Goal: Information Seeking & Learning: Learn about a topic

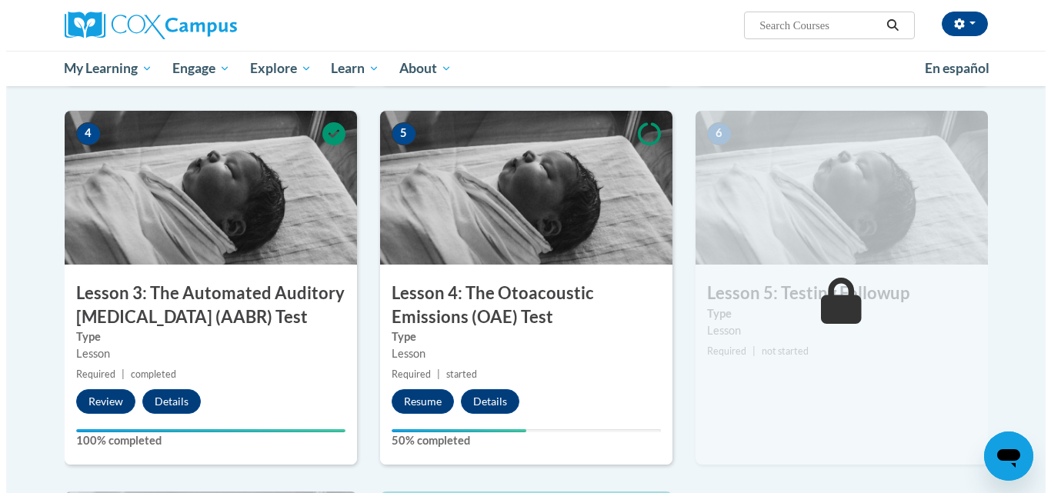
scroll to position [745, 0]
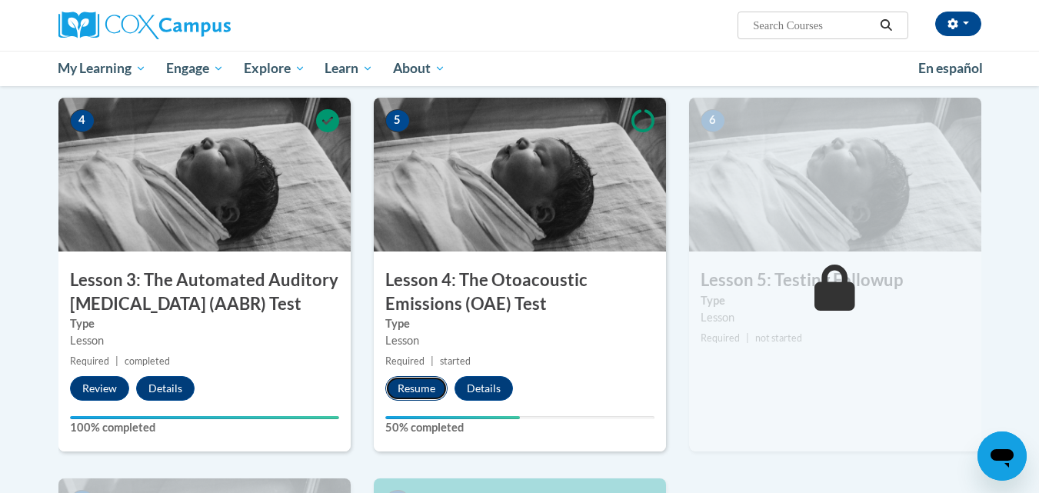
click at [415, 386] on button "Resume" at bounding box center [416, 388] width 62 height 25
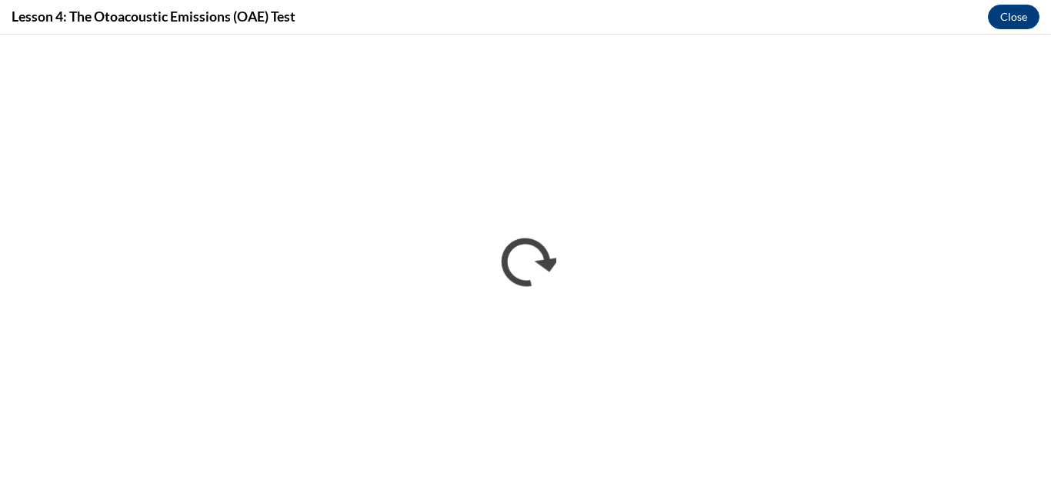
scroll to position [0, 0]
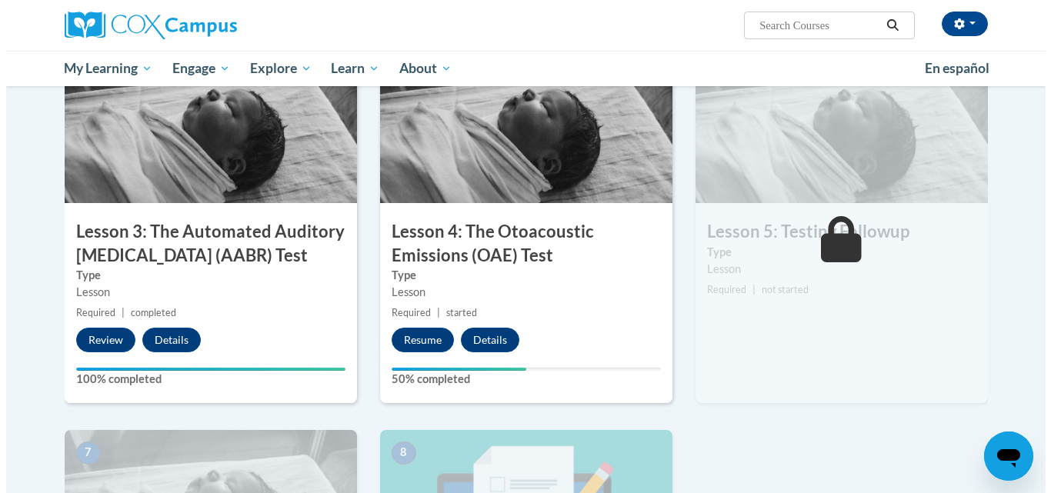
scroll to position [787, 0]
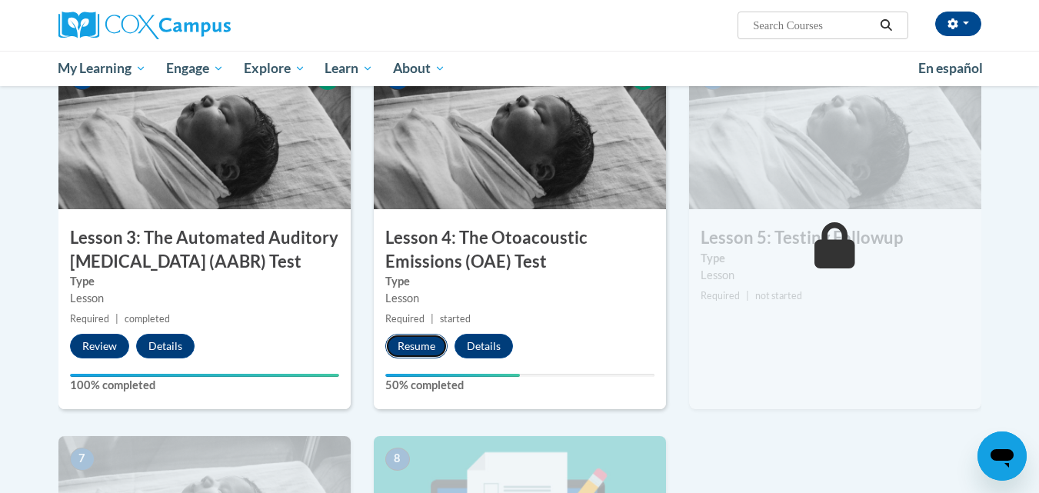
click at [417, 344] on button "Resume" at bounding box center [416, 346] width 62 height 25
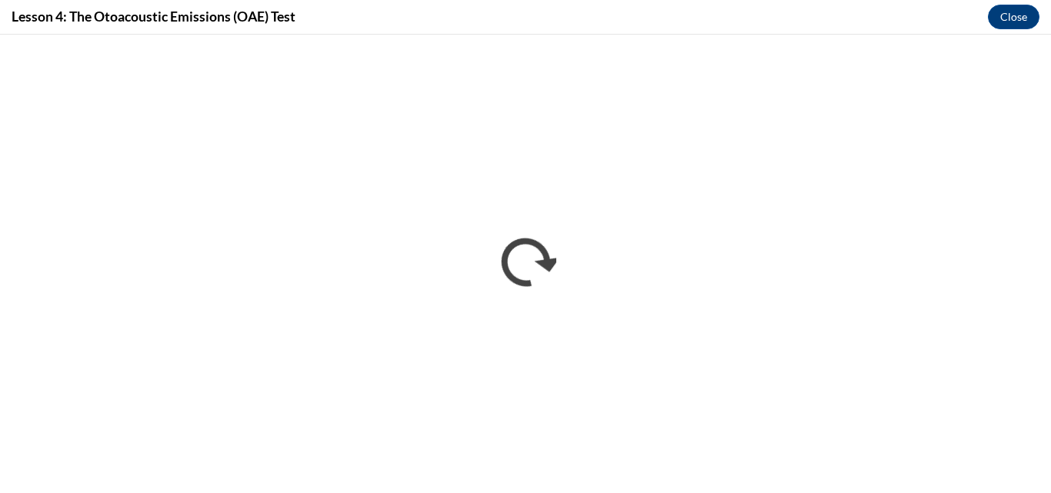
scroll to position [0, 0]
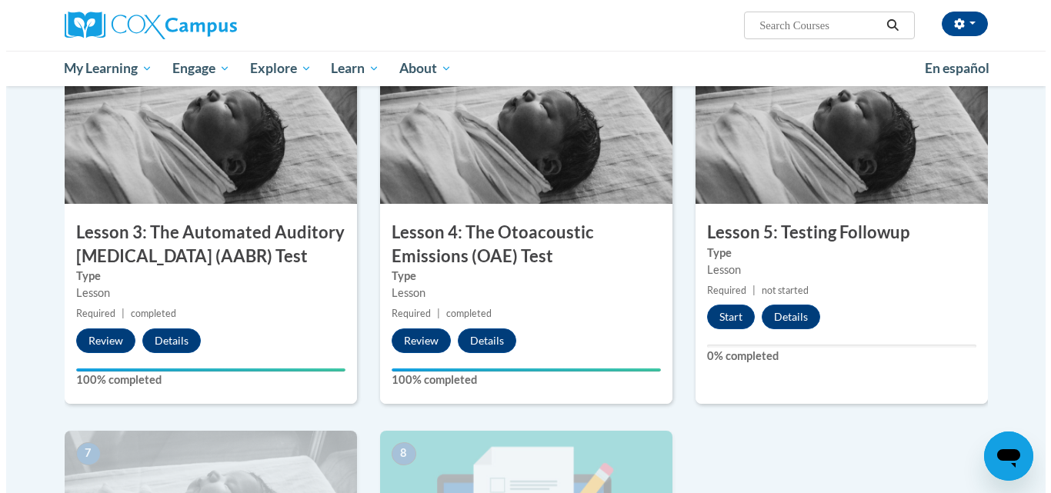
scroll to position [798, 0]
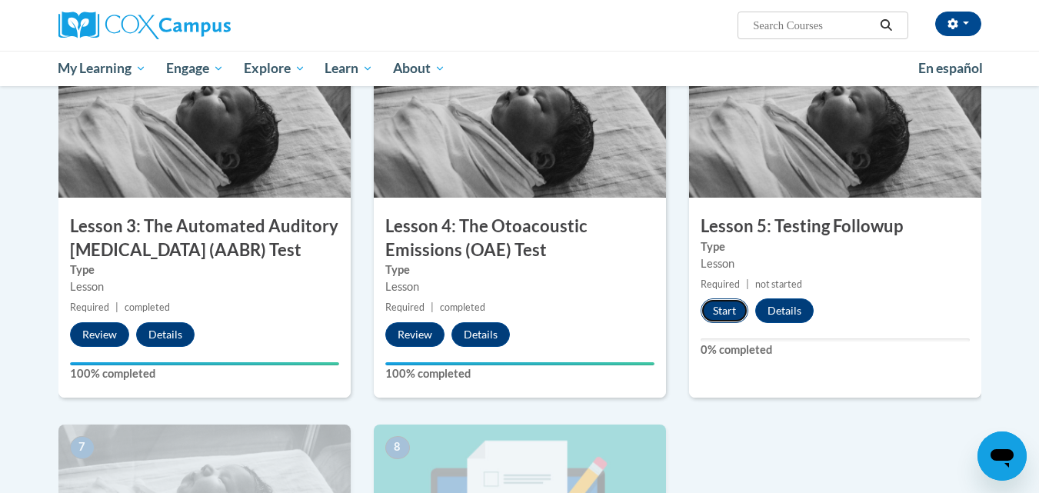
click at [725, 311] on button "Start" at bounding box center [725, 310] width 48 height 25
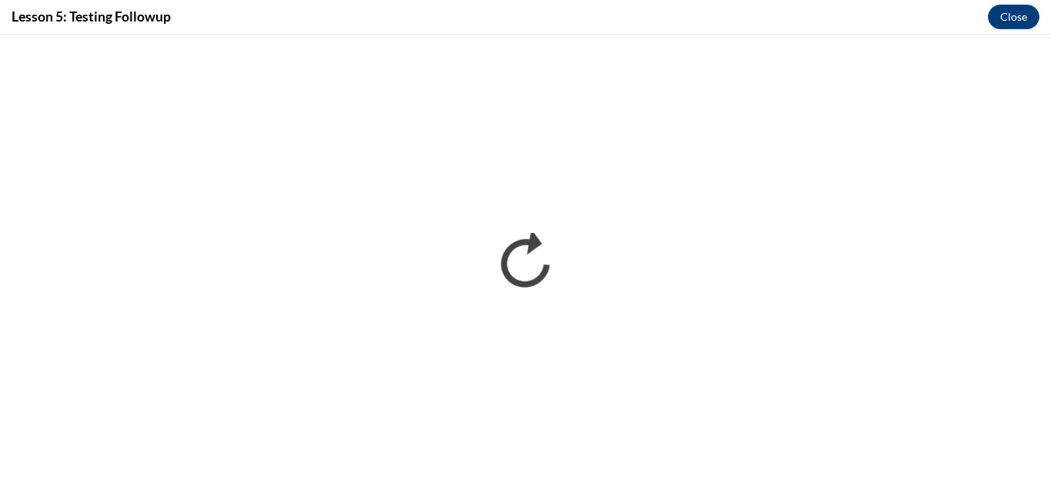
scroll to position [0, 0]
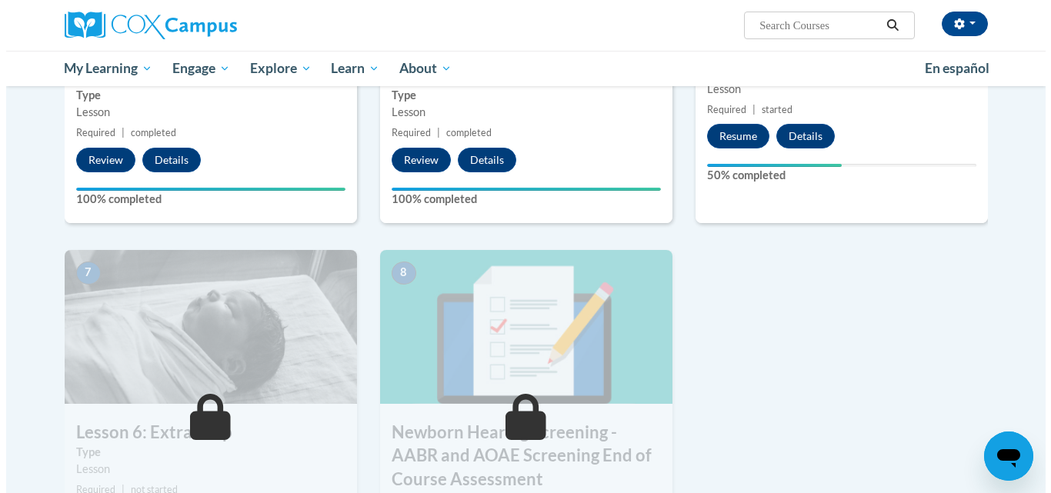
scroll to position [910, 0]
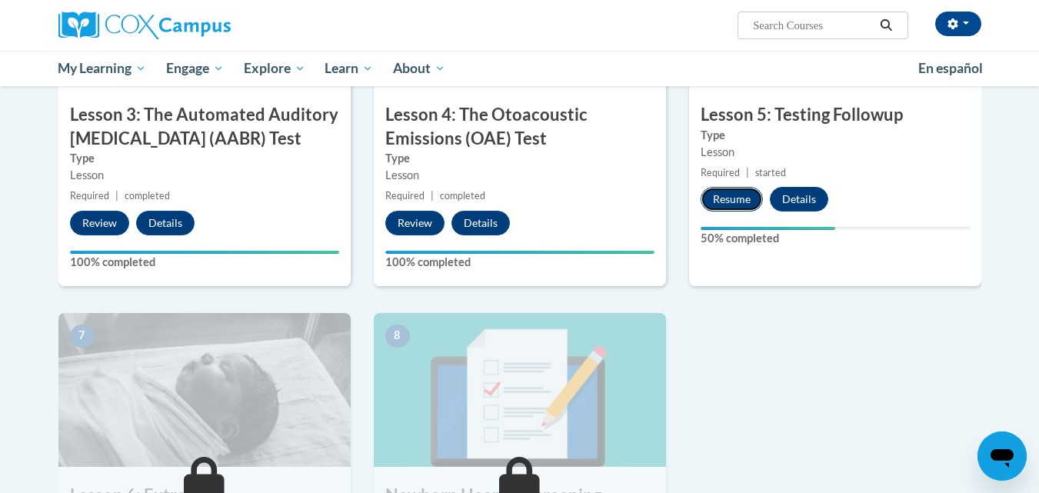
click at [737, 191] on button "Resume" at bounding box center [732, 199] width 62 height 25
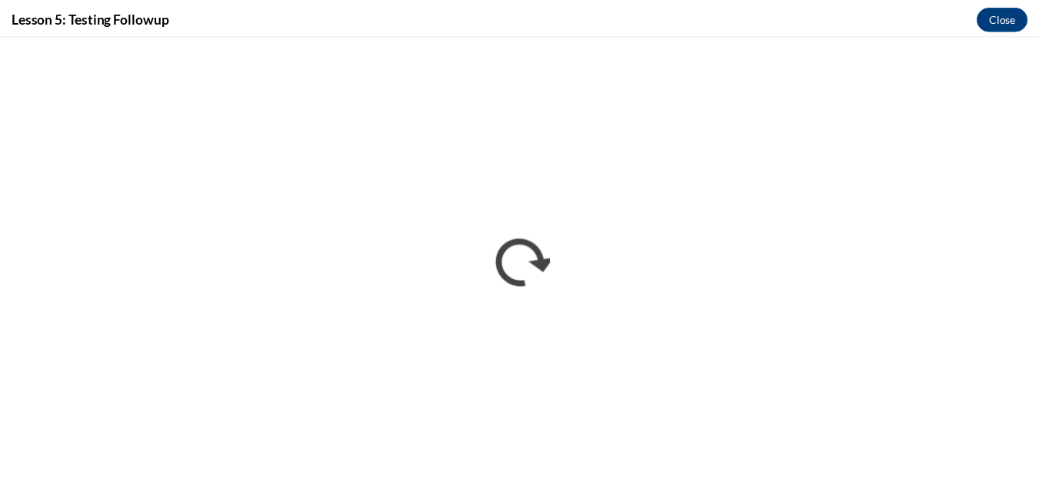
scroll to position [0, 0]
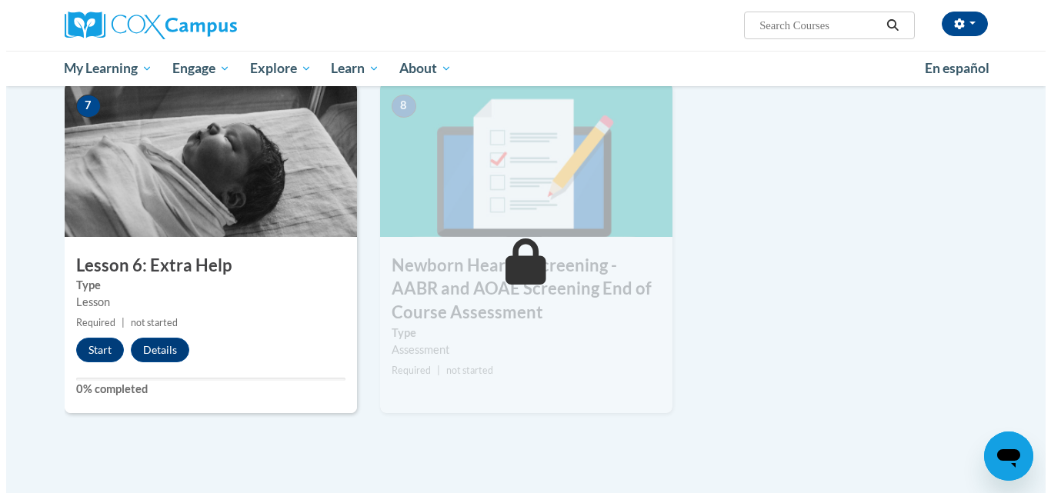
scroll to position [1137, 0]
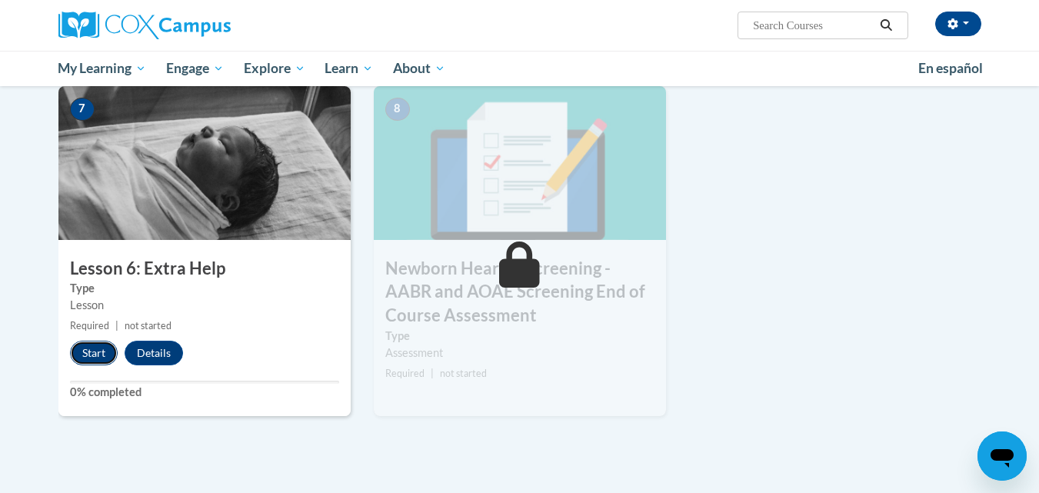
click at [85, 348] on button "Start" at bounding box center [94, 353] width 48 height 25
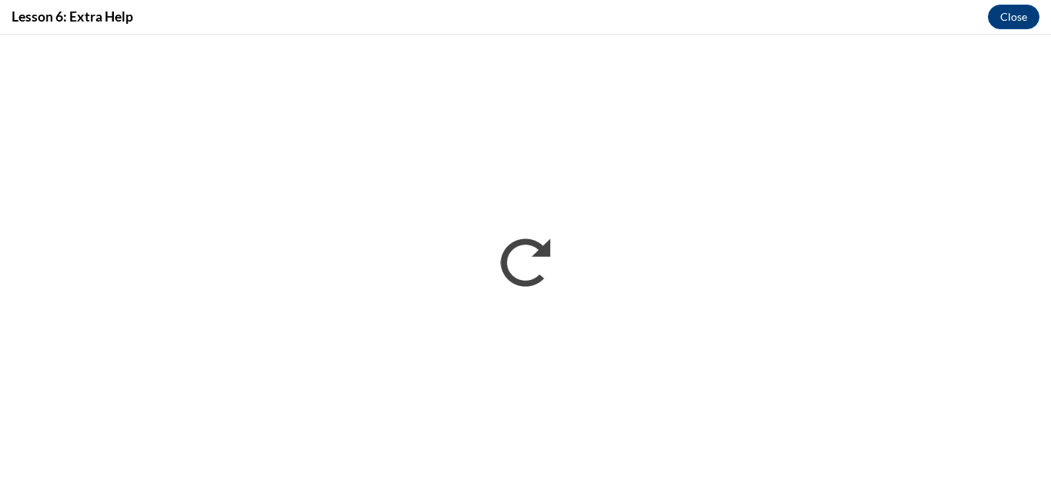
scroll to position [0, 0]
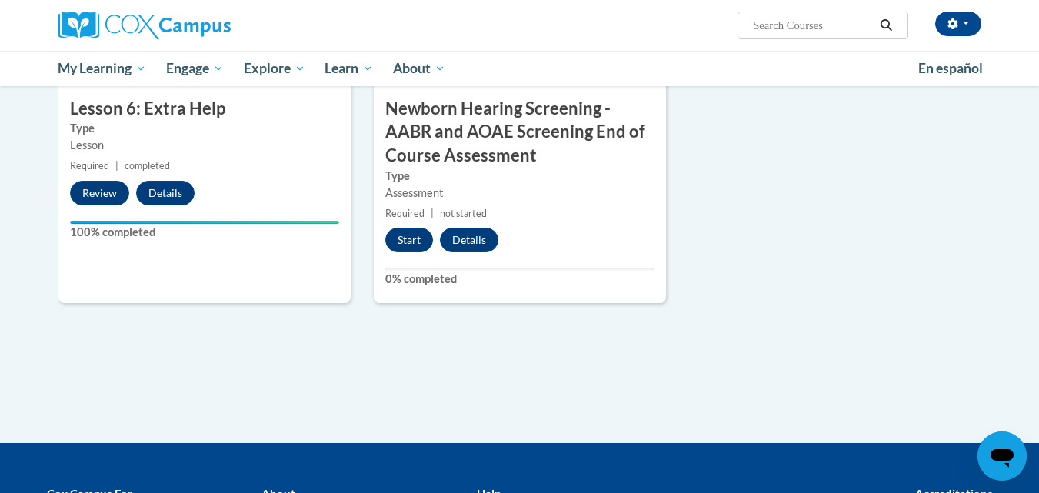
scroll to position [1340, 0]
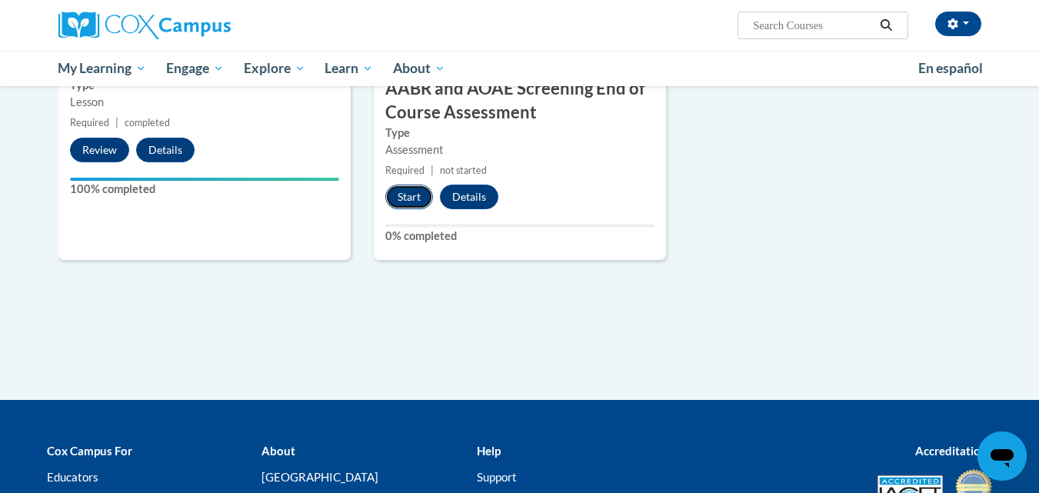
click at [411, 194] on button "Start" at bounding box center [409, 197] width 48 height 25
